Goal: Task Accomplishment & Management: Complete application form

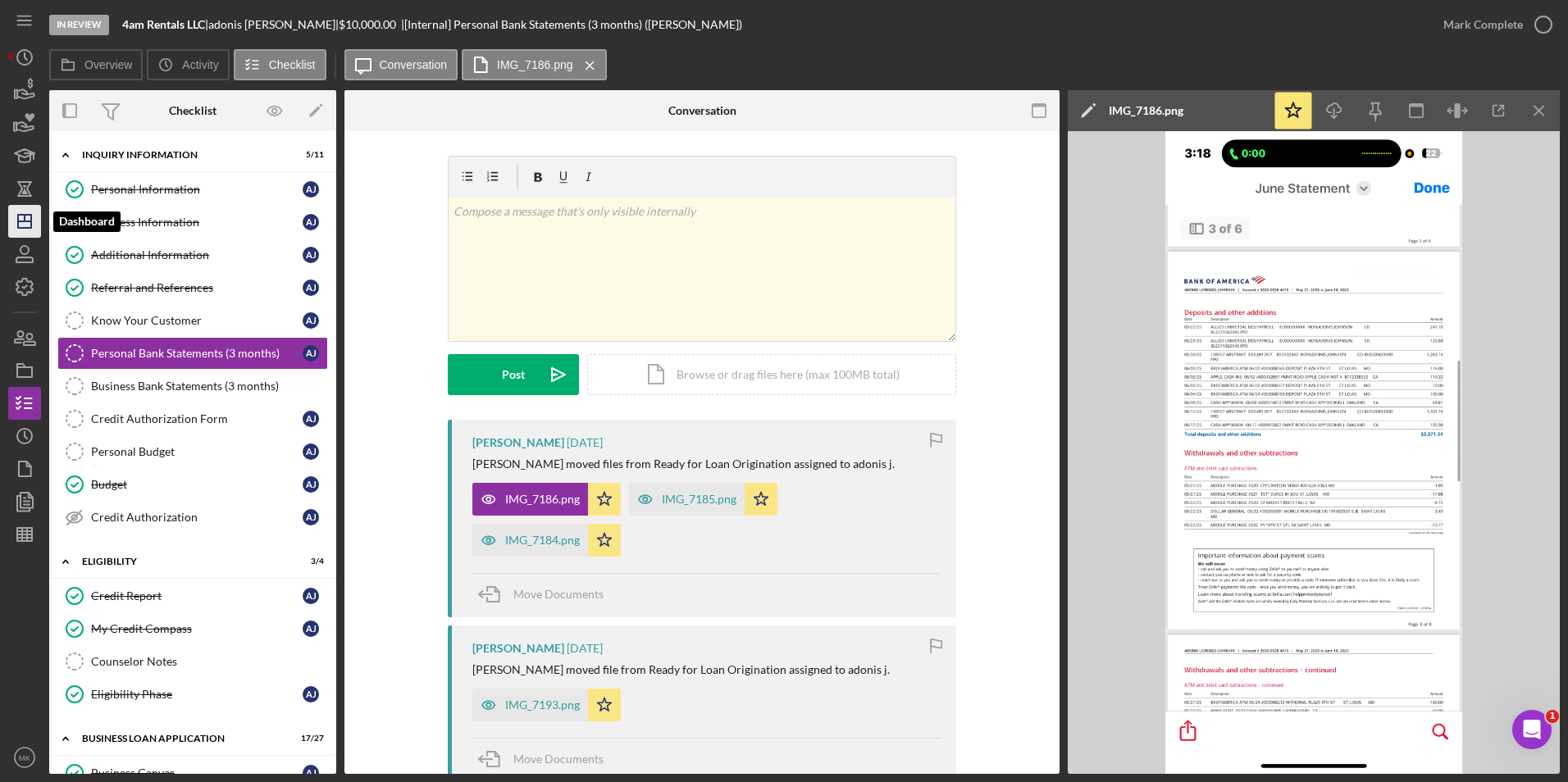
click at [19, 228] on polygon "button" at bounding box center [24, 221] width 13 height 13
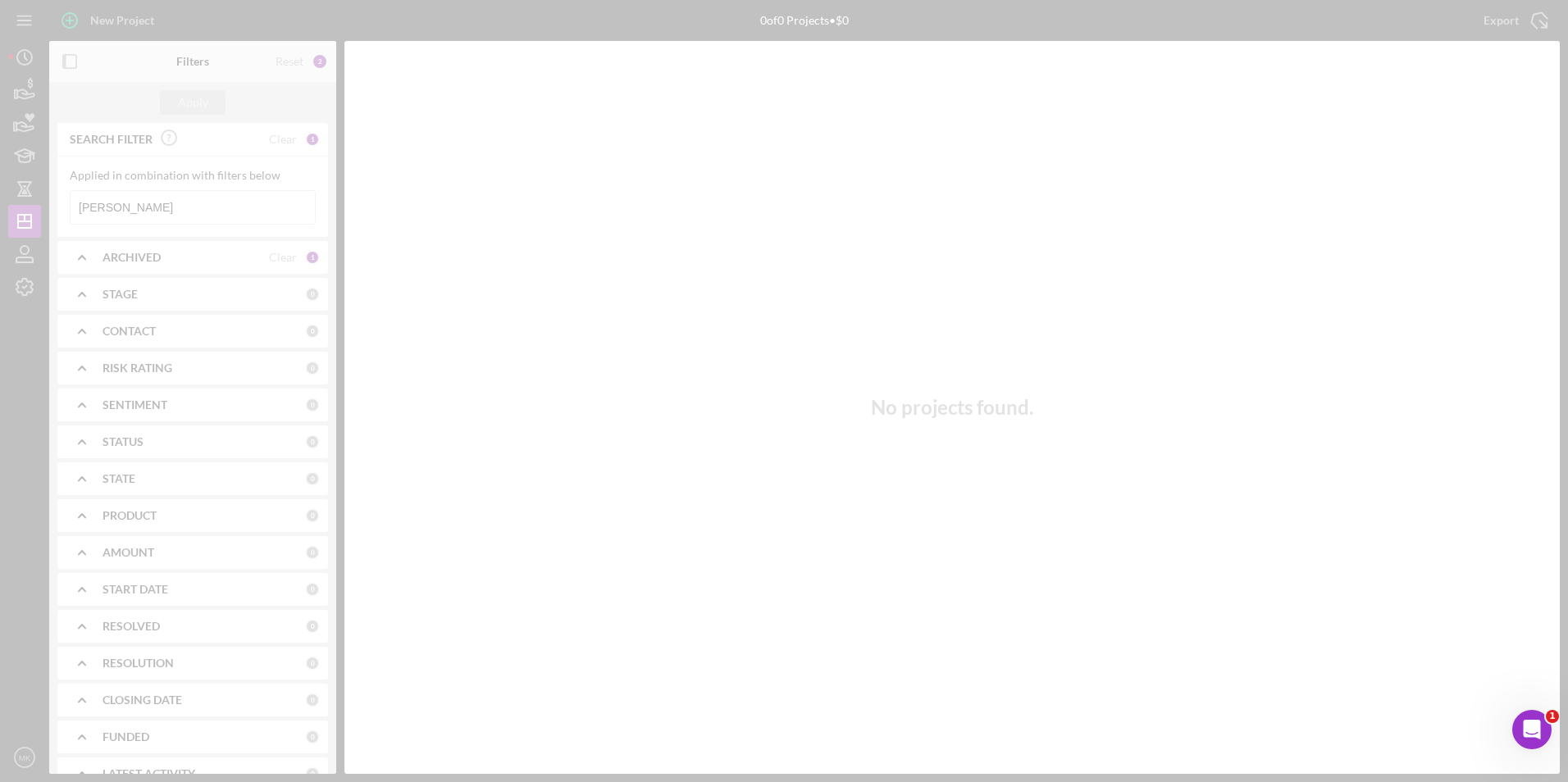
click at [144, 212] on div at bounding box center [784, 391] width 1568 height 782
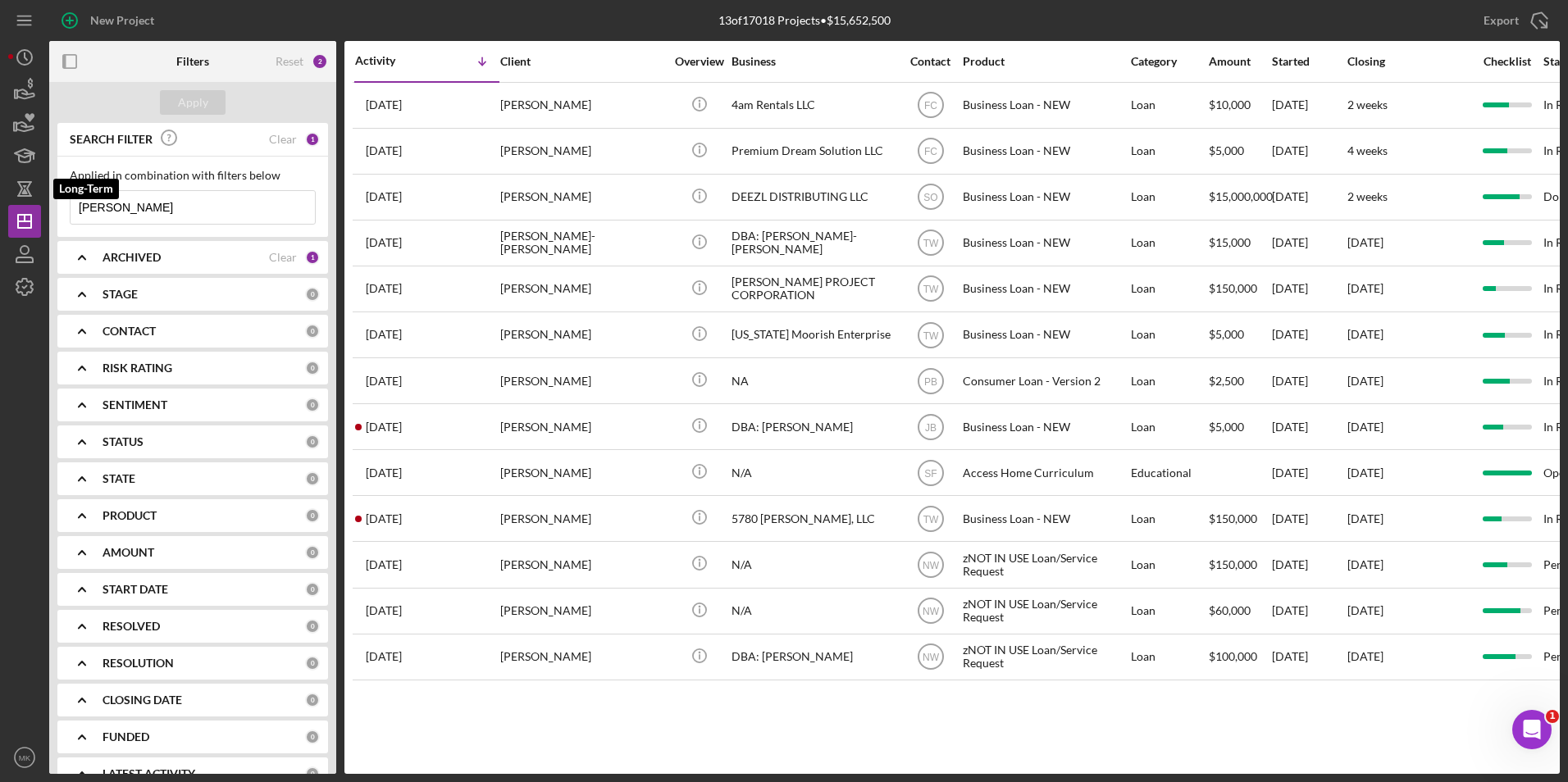
drag, startPoint x: 147, startPoint y: 212, endPoint x: -4, endPoint y: 175, distance: 155.5
click at [0, 175] on html "New Project 13 of 17018 Projects • $15,652,500 [PERSON_NAME] Export Icon/Export…" at bounding box center [784, 391] width 1568 height 782
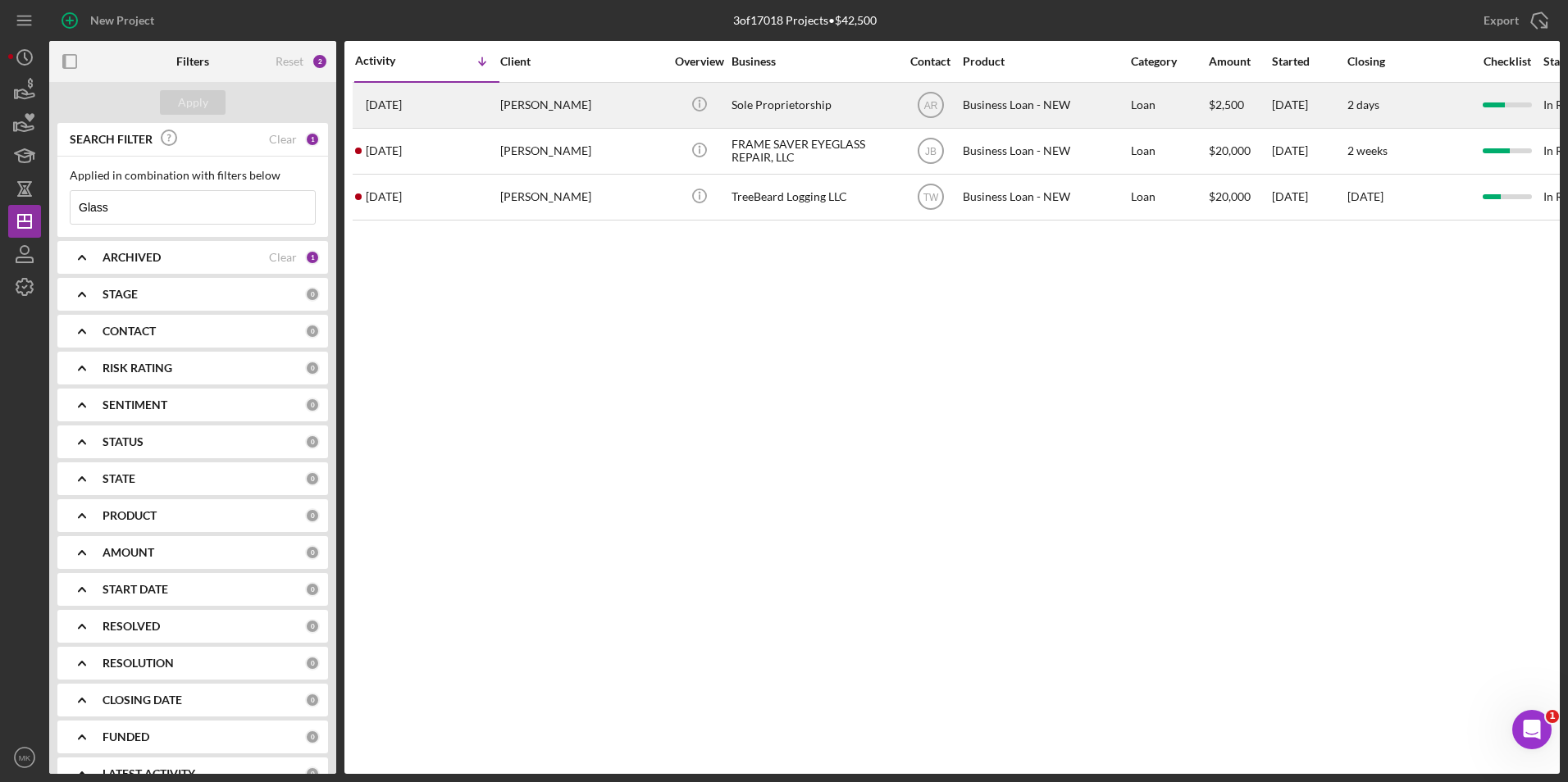
type input "Glass"
click at [800, 105] on div "Sole Proprietorship" at bounding box center [813, 105] width 164 height 43
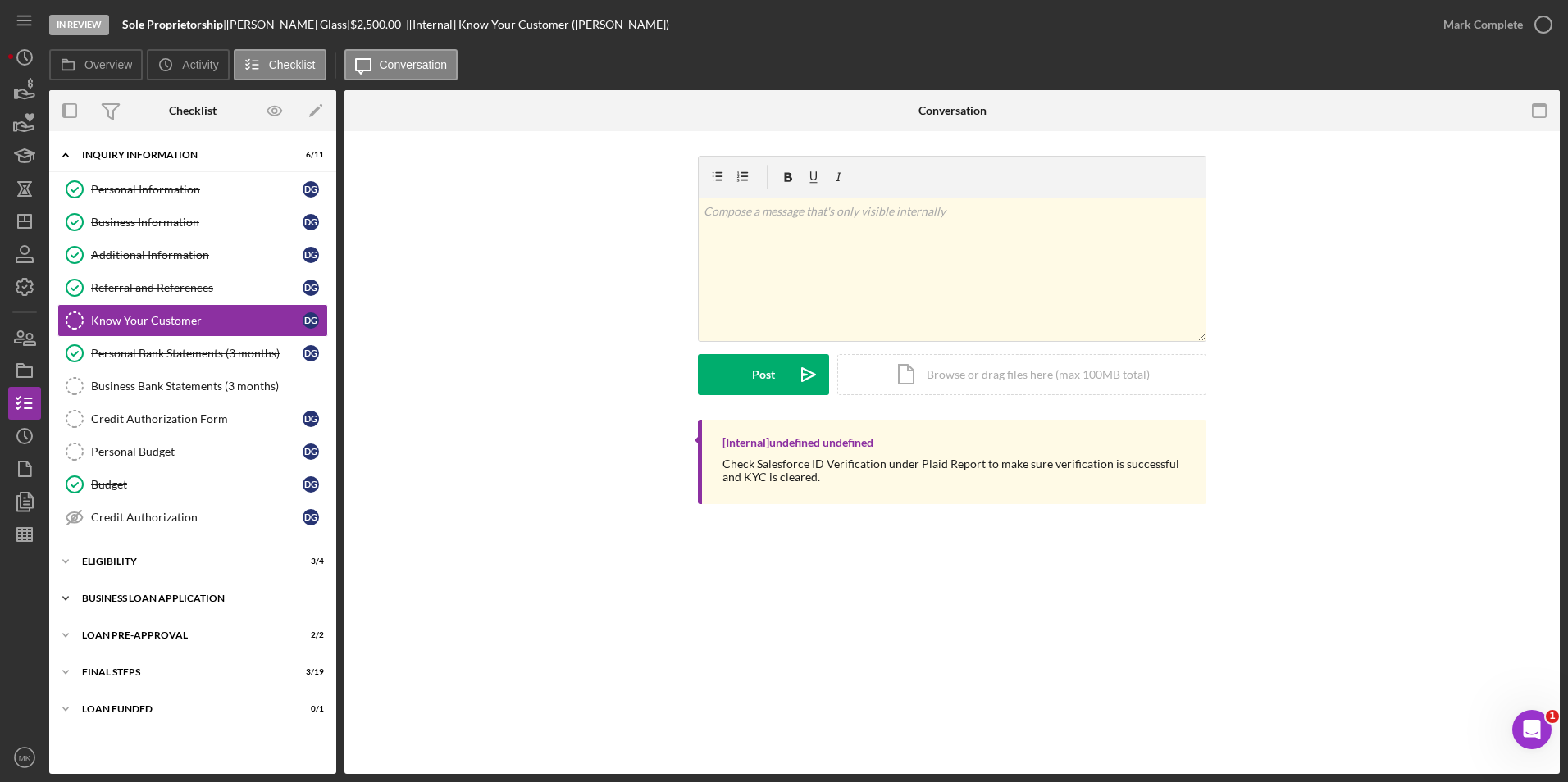
click at [167, 594] on div "BUSINESS LOAN APPLICATION" at bounding box center [199, 598] width 234 height 10
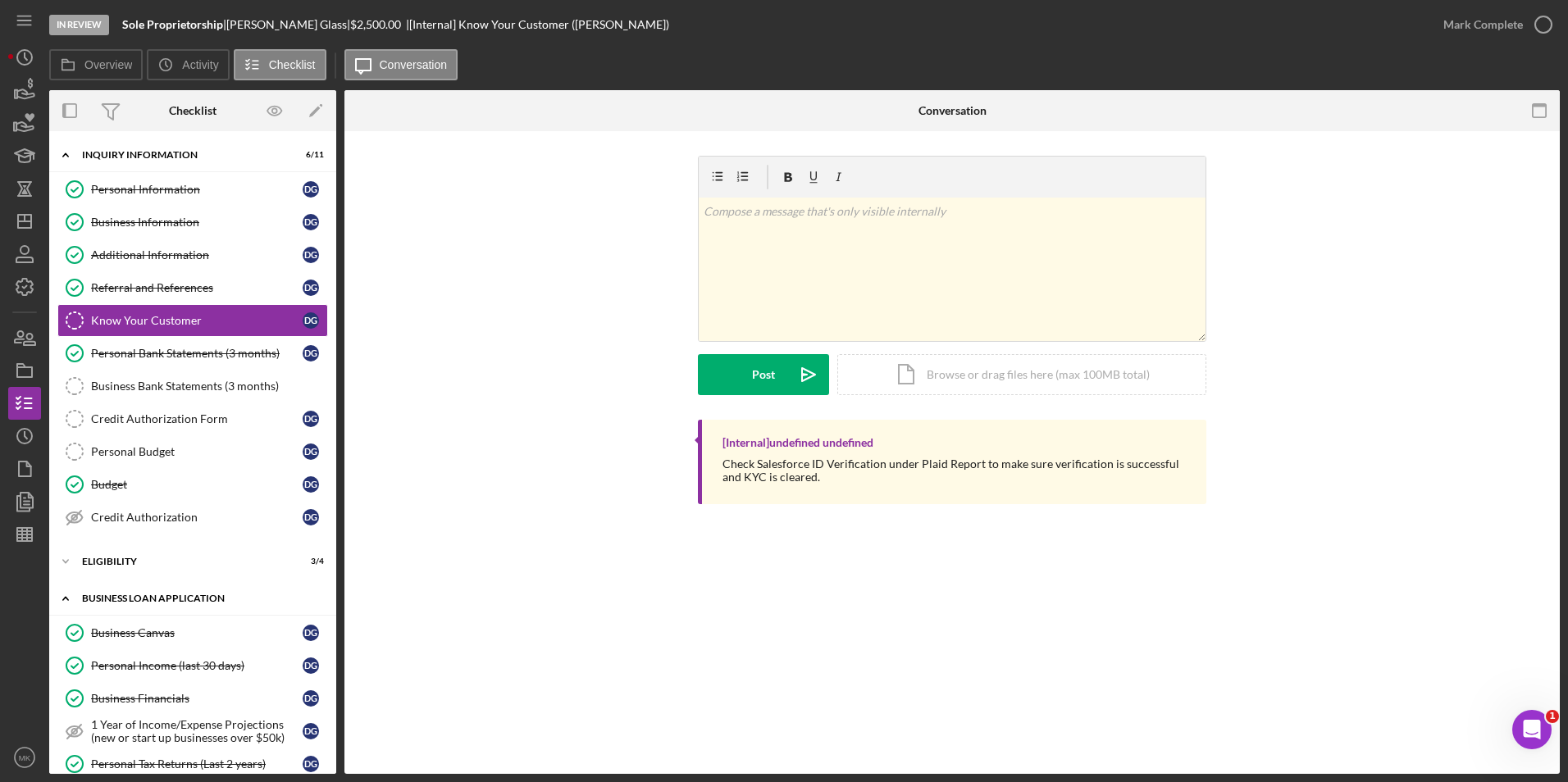
scroll to position [164, 0]
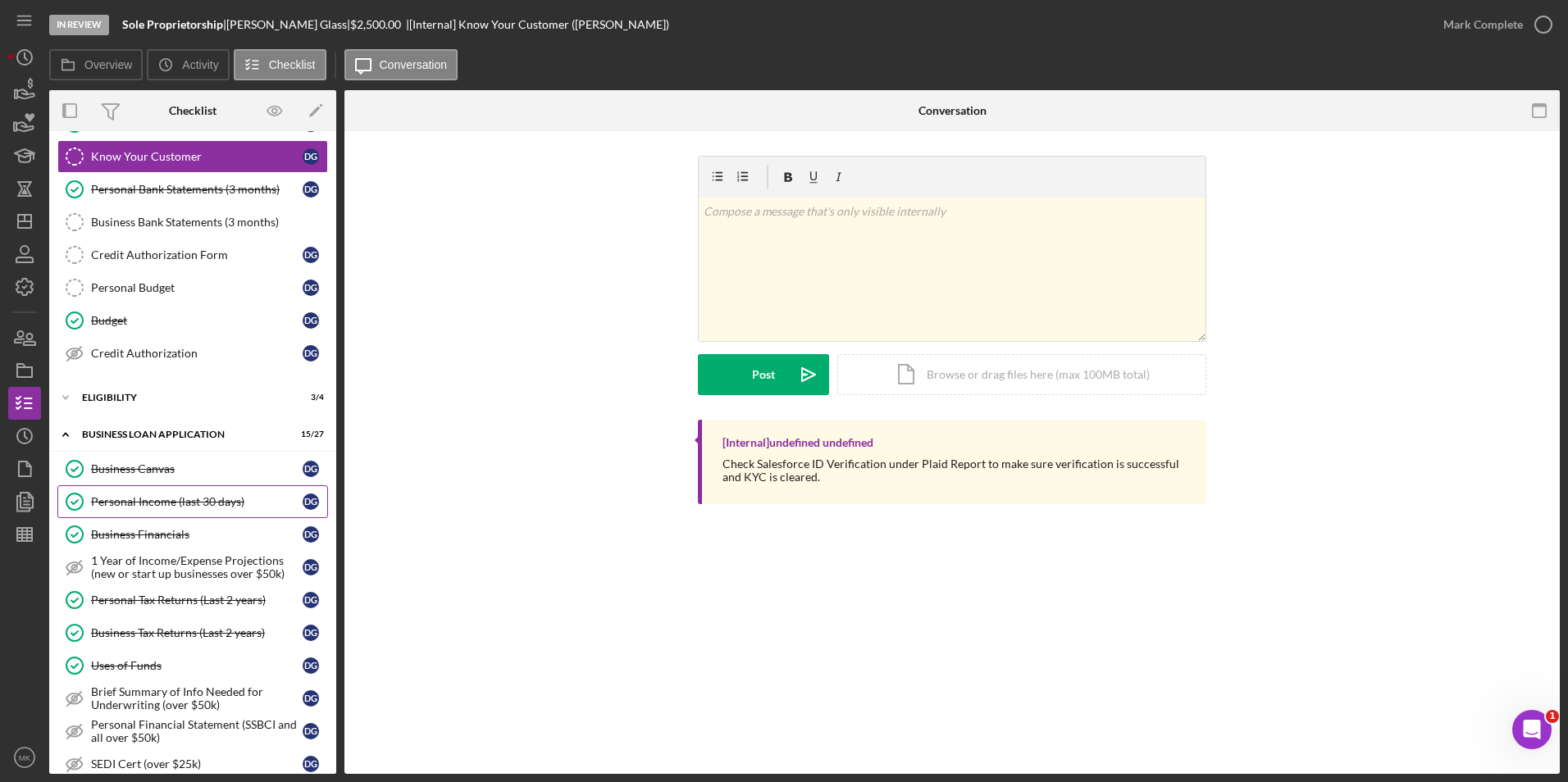
click at [159, 491] on link "Personal Income (last 30 days) Personal Income (last 30 days) D G" at bounding box center [193, 501] width 271 height 33
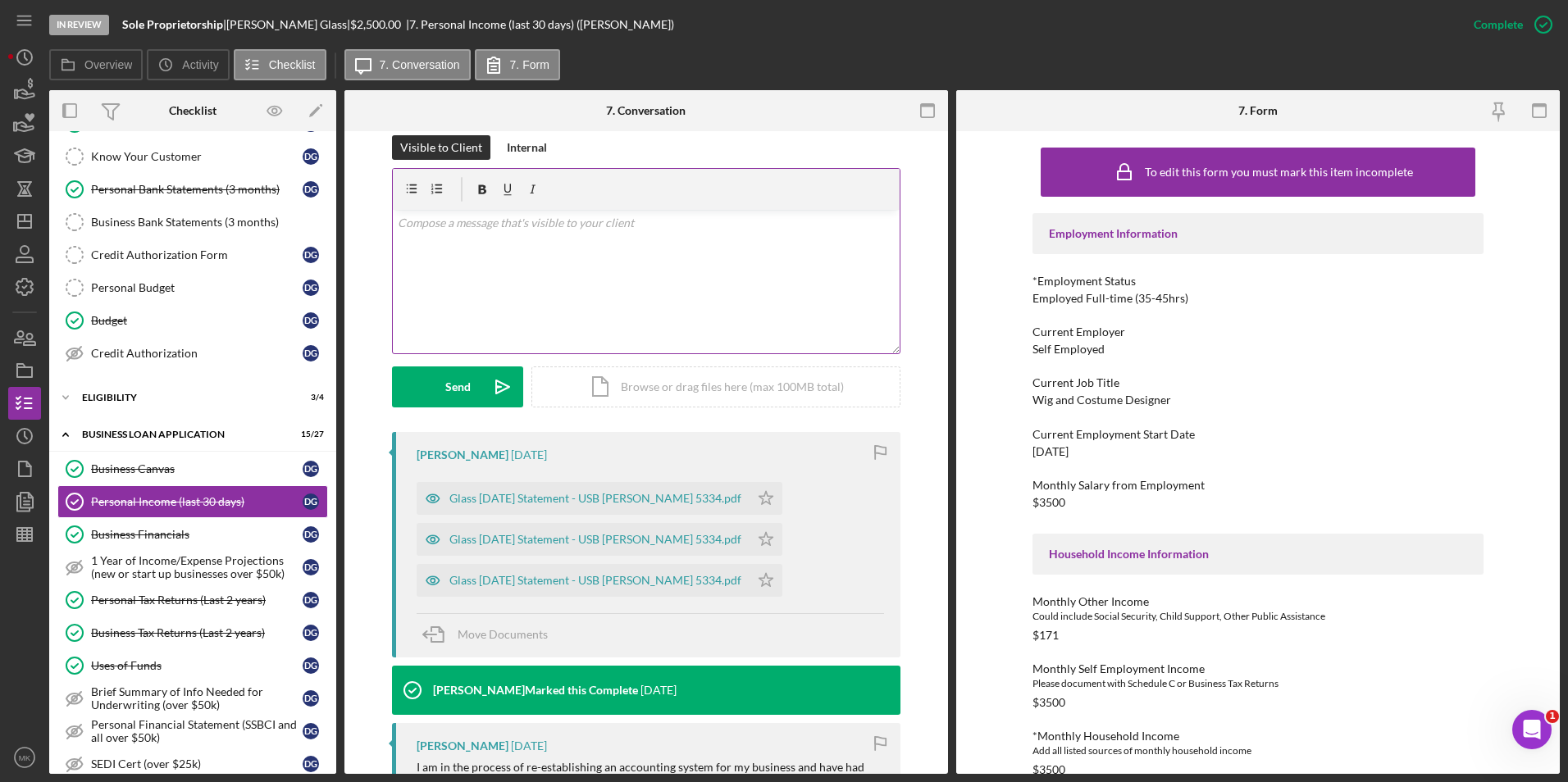
scroll to position [328, 0]
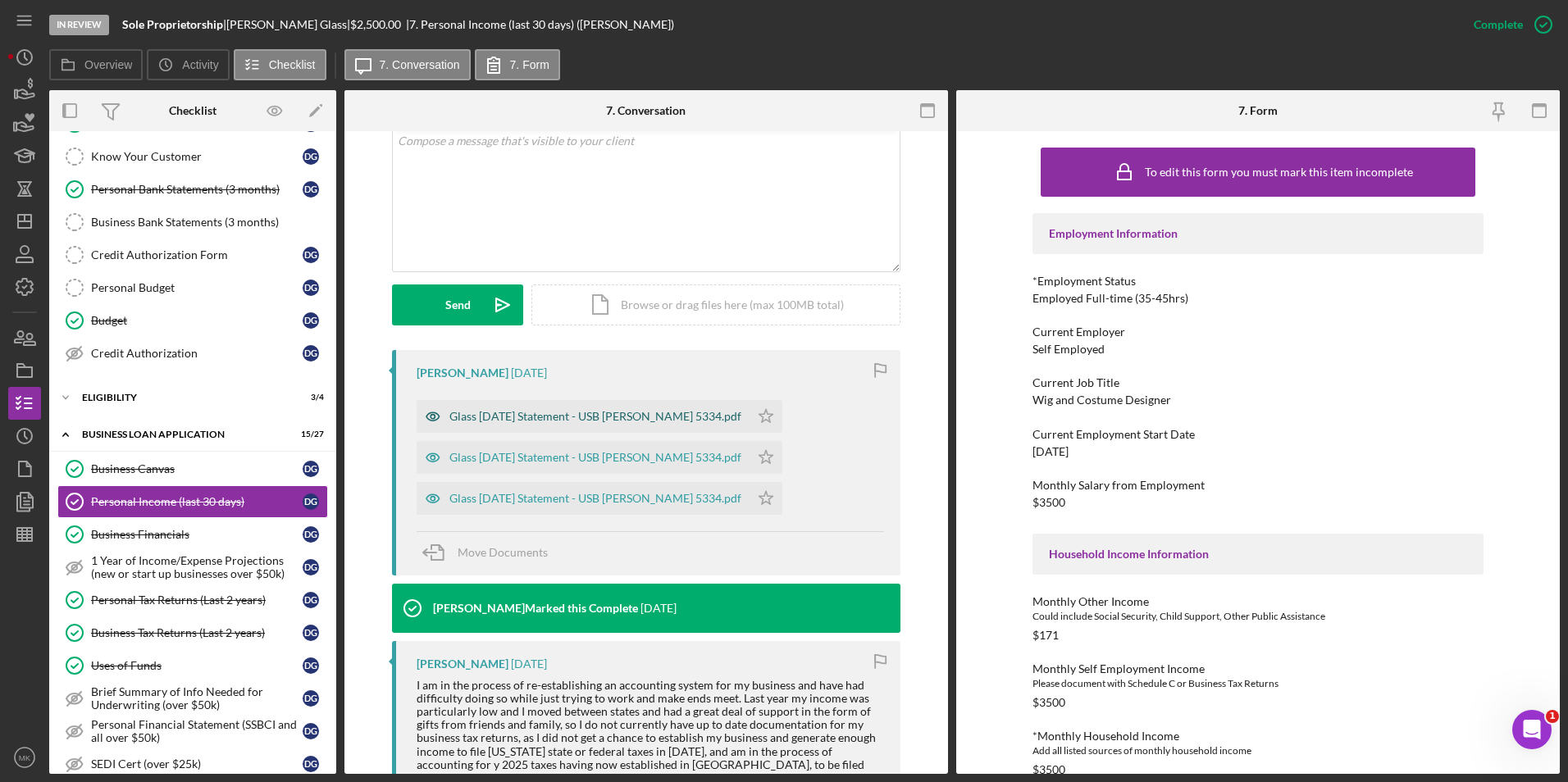
click at [671, 424] on div "Glass [DATE] Statement - USB [PERSON_NAME] 5334.pdf" at bounding box center [583, 416] width 333 height 33
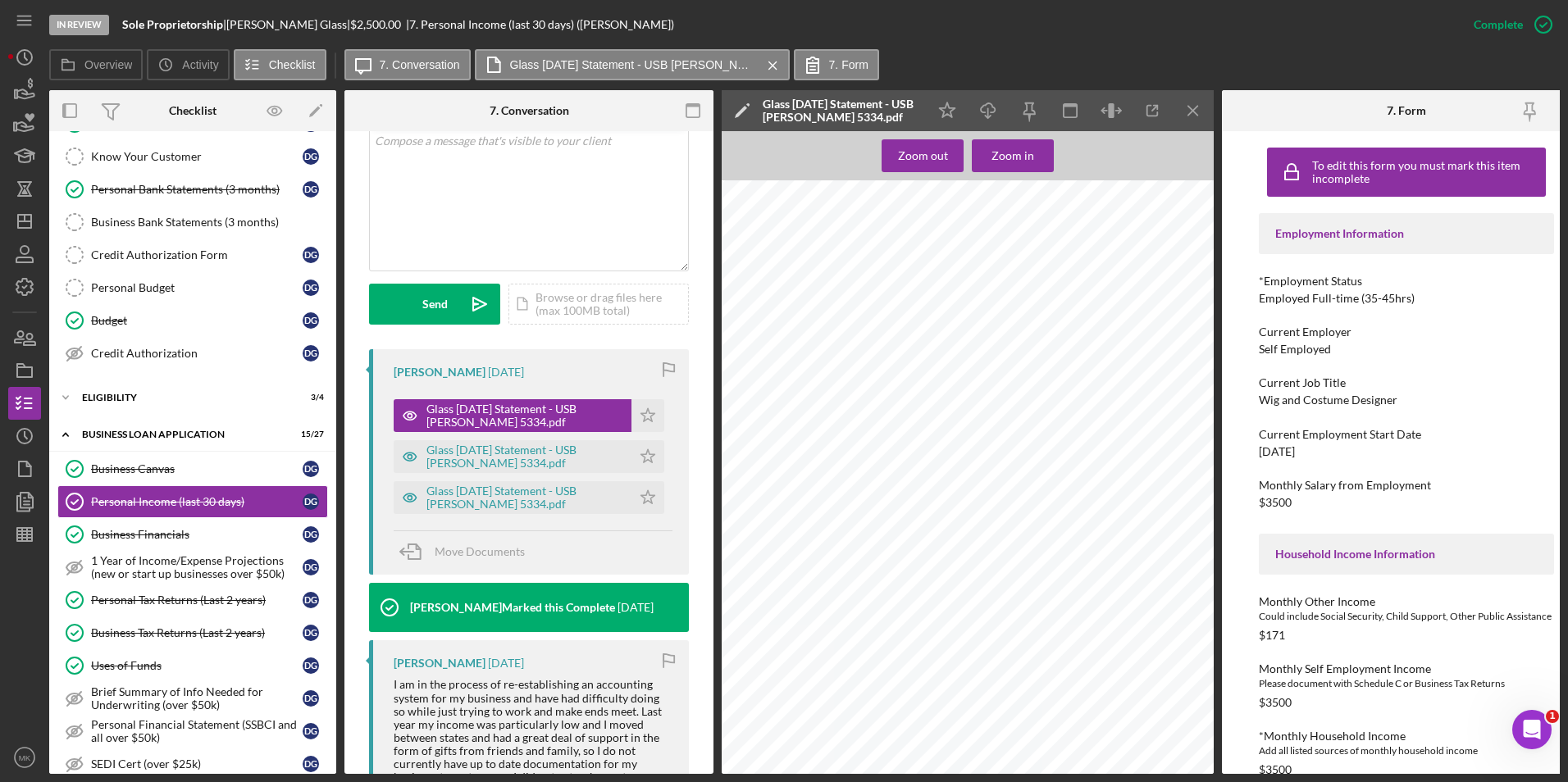
scroll to position [5412, 0]
click at [498, 460] on div "Glass [DATE] Statement - USB [PERSON_NAME] 5334.pdf" at bounding box center [524, 457] width 197 height 27
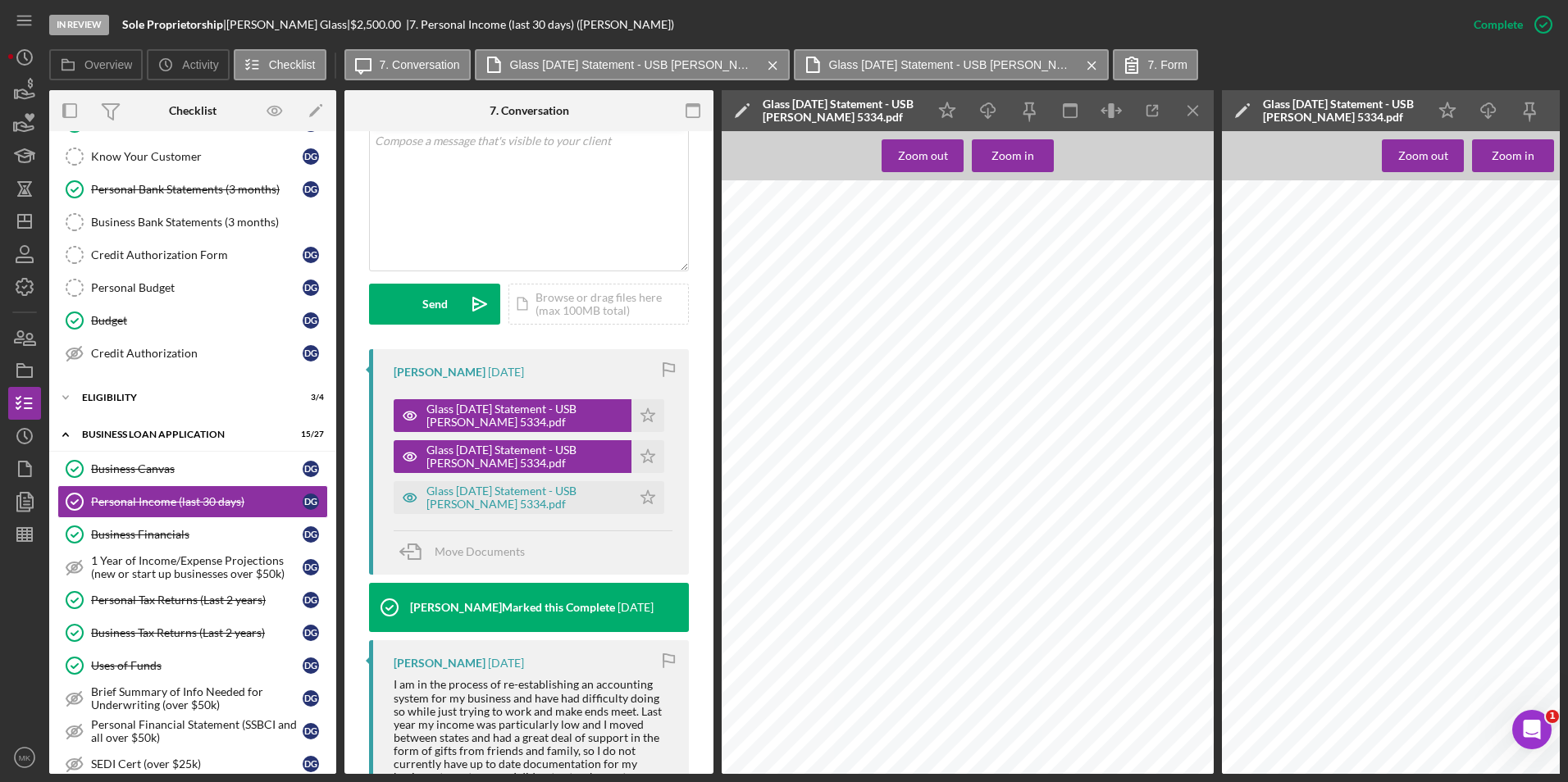
scroll to position [2870, 0]
click at [180, 538] on div "Business Financials" at bounding box center [197, 534] width 212 height 13
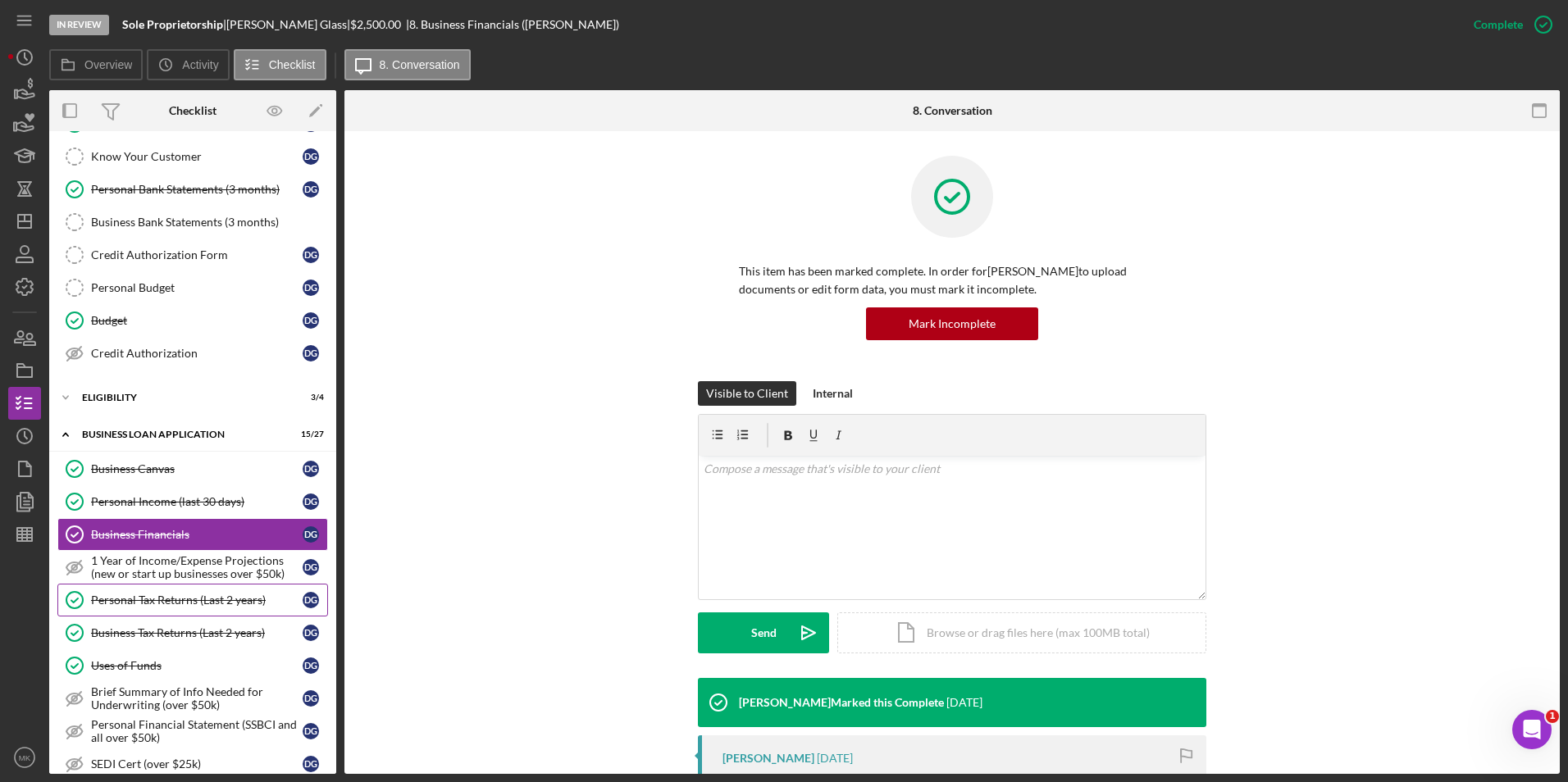
click at [172, 598] on div "Personal Tax Returns (Last 2 years)" at bounding box center [197, 600] width 212 height 13
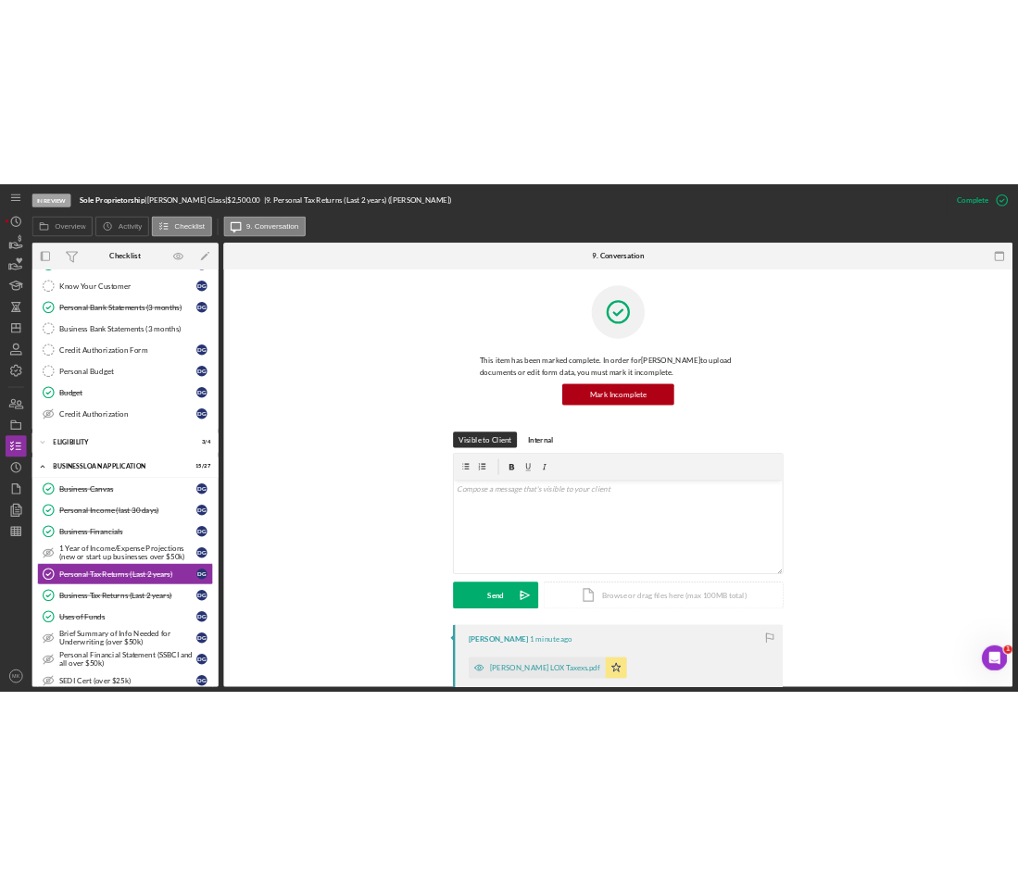
scroll to position [370, 0]
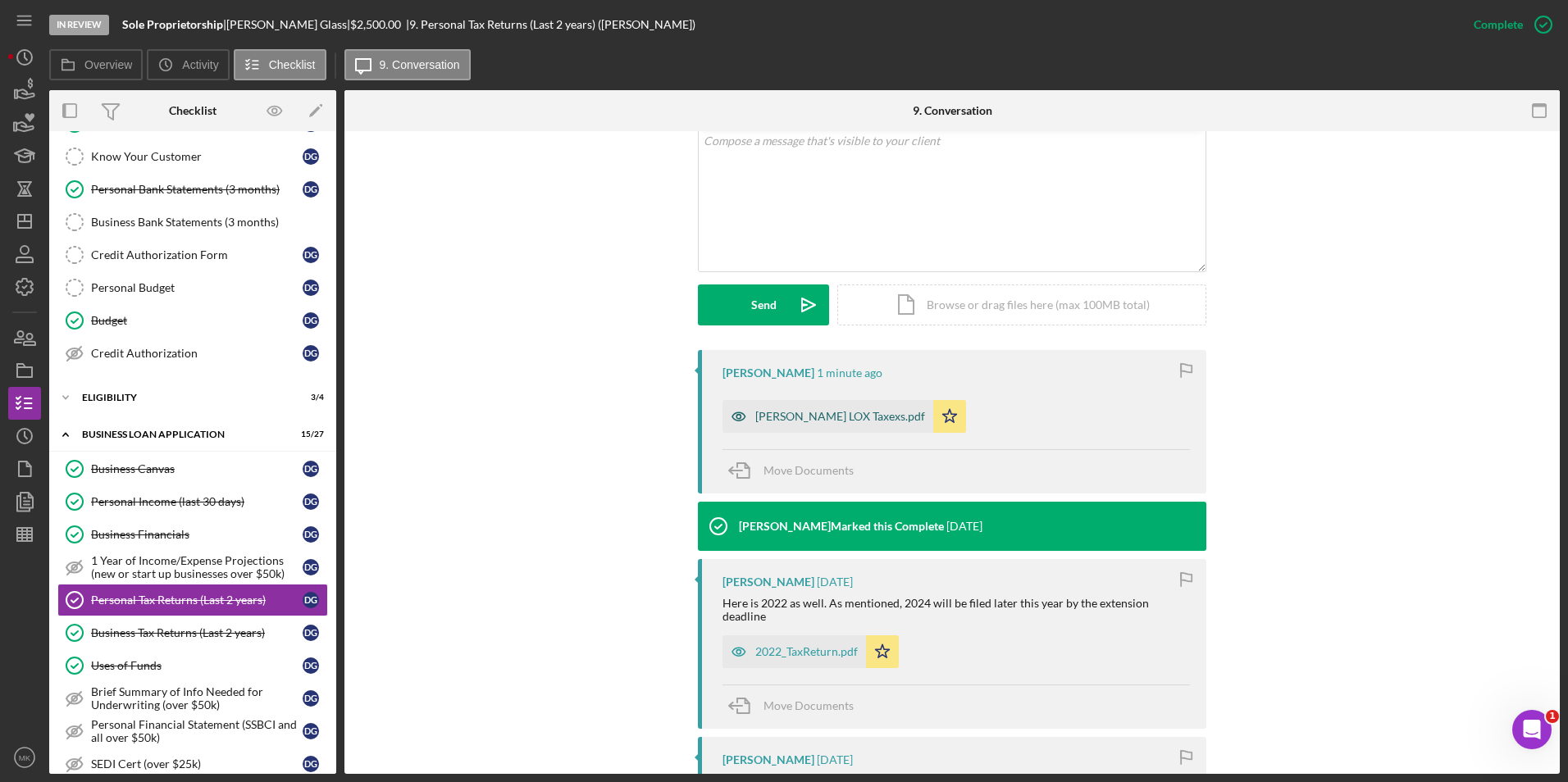
click at [824, 428] on div "[PERSON_NAME] LOX Taxexs.pdf" at bounding box center [828, 416] width 211 height 33
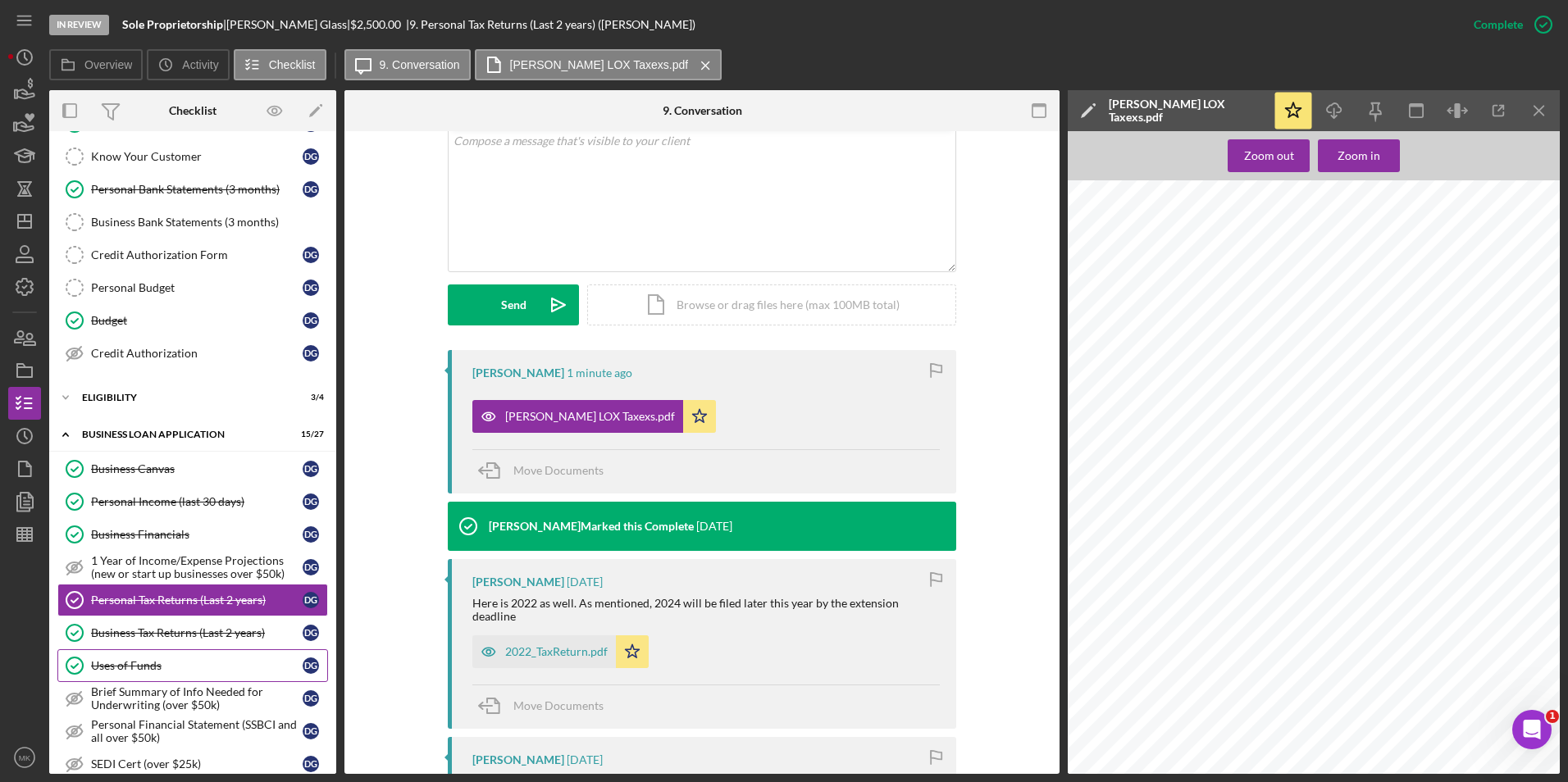
click at [120, 670] on div "Uses of Funds" at bounding box center [197, 665] width 212 height 13
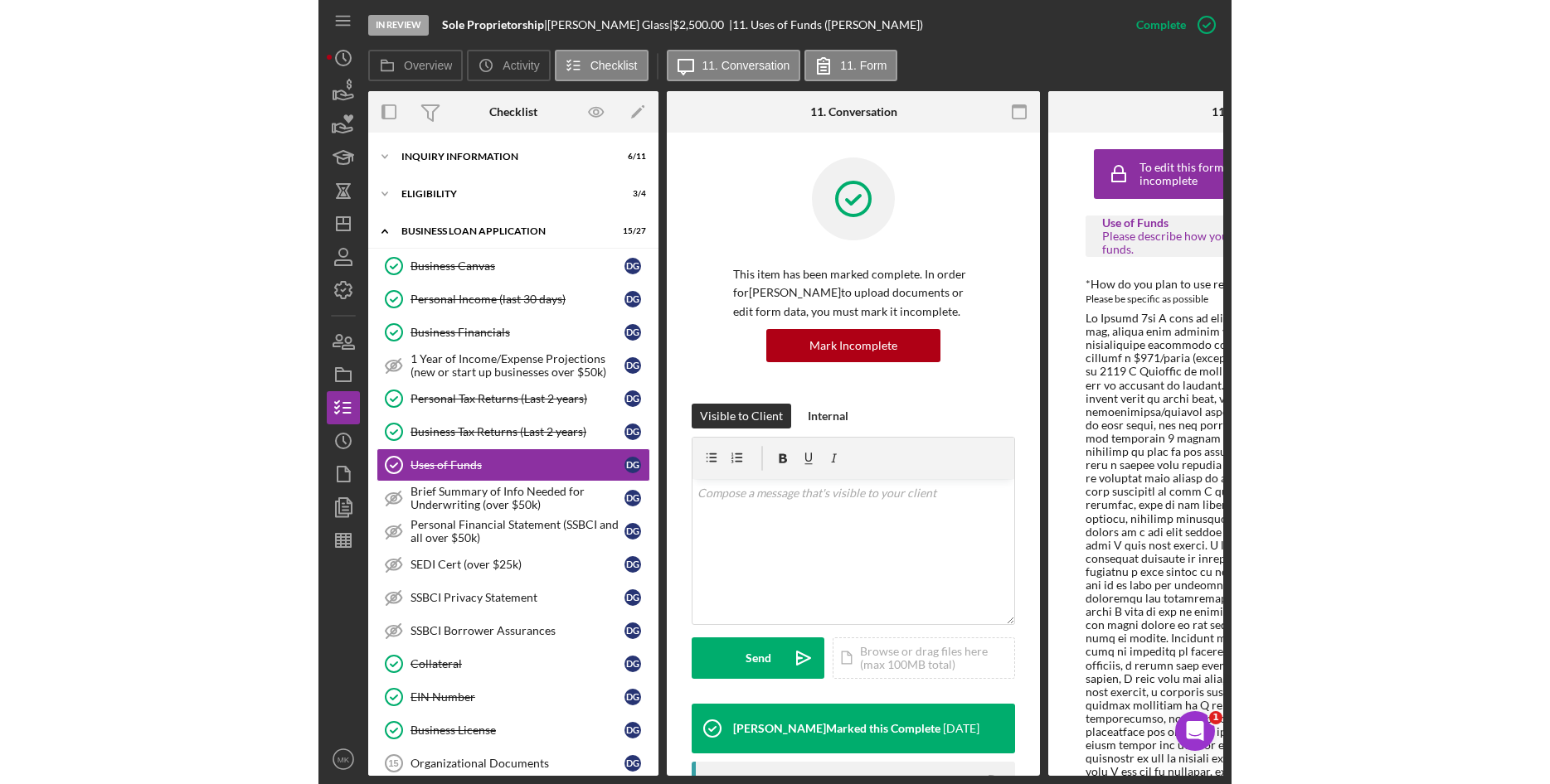
scroll to position [13, 0]
